Goal: Transaction & Acquisition: Obtain resource

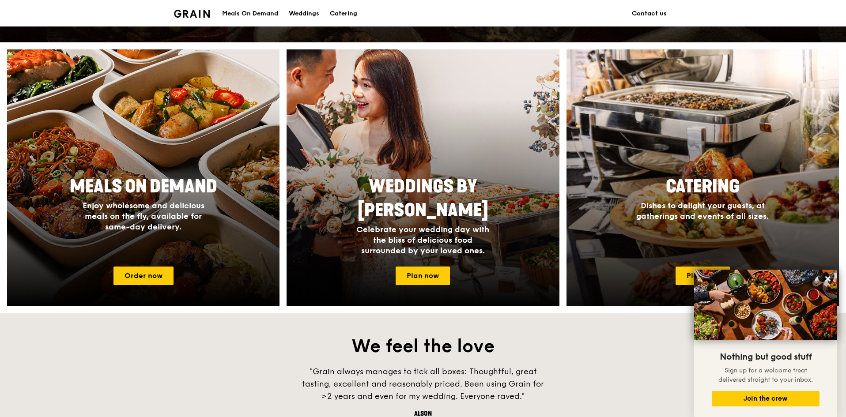
scroll to position [309, 0]
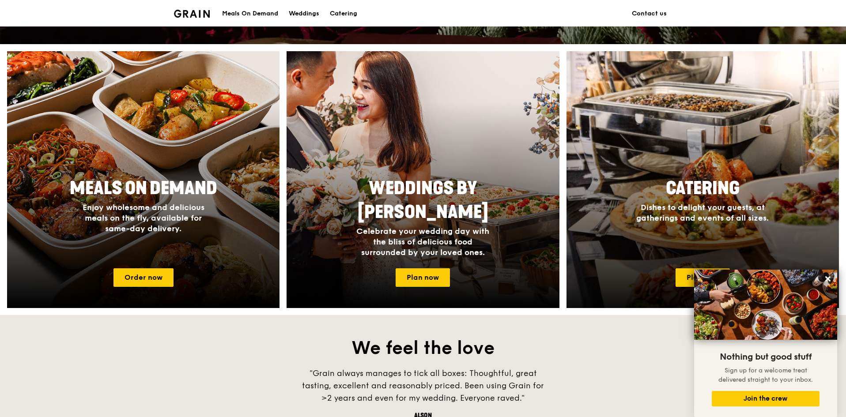
click at [692, 201] on div "Catering Dishes to delight your guests, at gatherings and events of all sizes." at bounding box center [702, 200] width 177 height 54
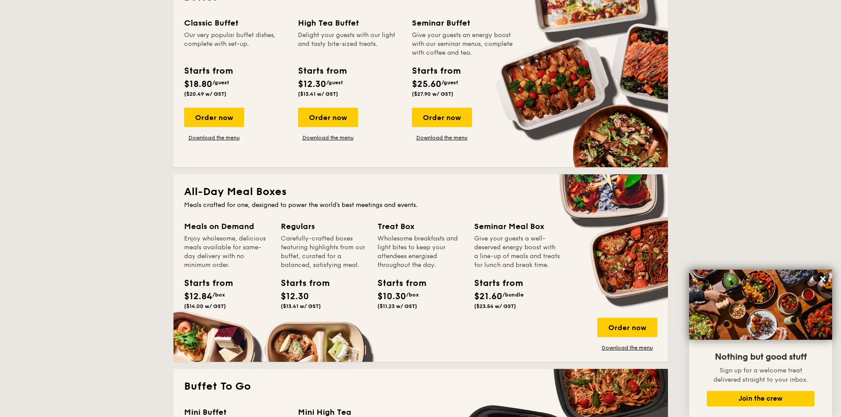
scroll to position [221, 0]
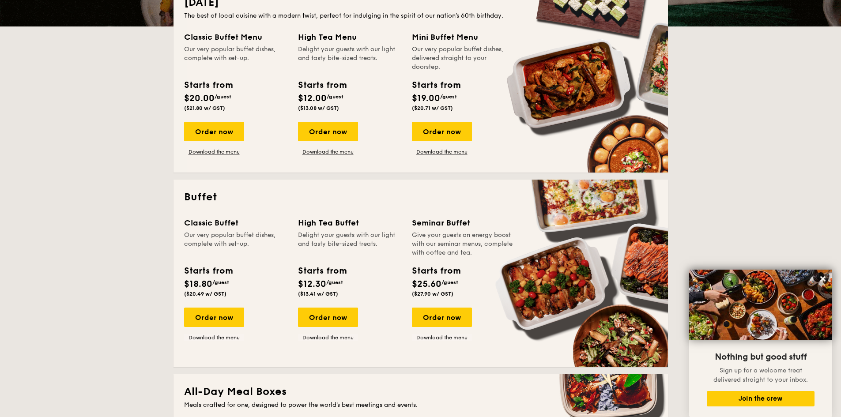
click at [442, 227] on div "Seminar Buffet" at bounding box center [463, 223] width 103 height 12
click at [446, 225] on div "Seminar Buffet" at bounding box center [463, 223] width 103 height 12
click at [438, 338] on link "Download the menu" at bounding box center [442, 337] width 60 height 7
